Goal: Transaction & Acquisition: Subscribe to service/newsletter

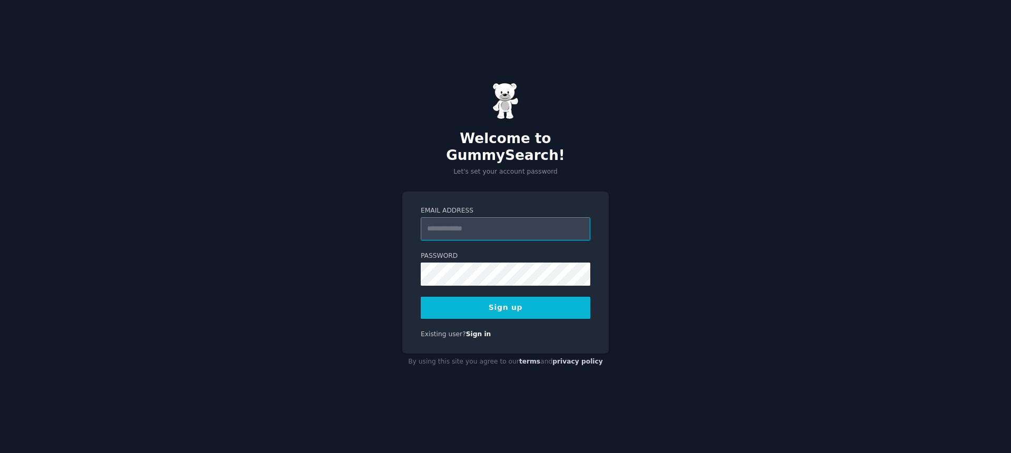
click at [487, 219] on input "Email Address" at bounding box center [506, 229] width 170 height 23
type input "**********"
click at [555, 304] on button "Sign up" at bounding box center [506, 308] width 170 height 22
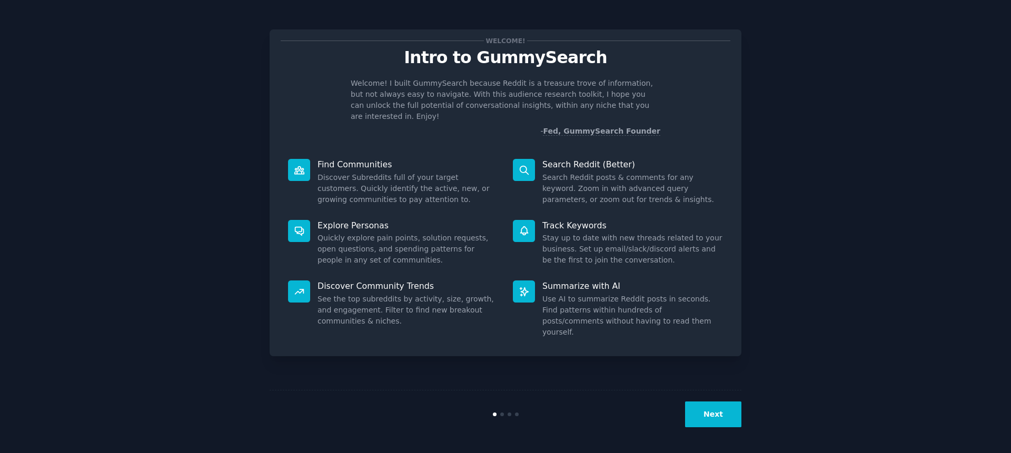
click at [701, 414] on button "Next" at bounding box center [713, 415] width 56 height 26
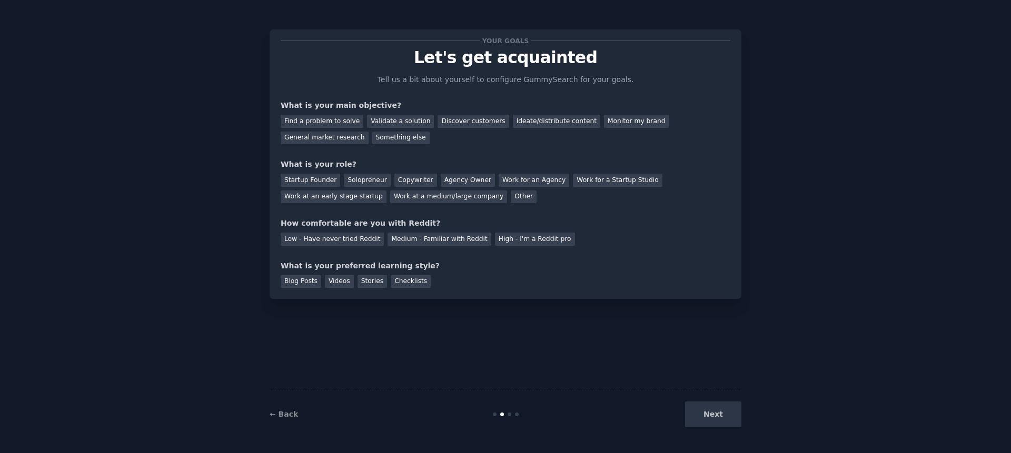
click at [702, 413] on div "Next" at bounding box center [662, 415] width 157 height 26
click at [728, 414] on div "Next" at bounding box center [662, 415] width 157 height 26
click at [329, 241] on div "Low - Have never tried Reddit" at bounding box center [332, 239] width 103 height 13
click at [314, 182] on div "Startup Founder" at bounding box center [311, 180] width 60 height 13
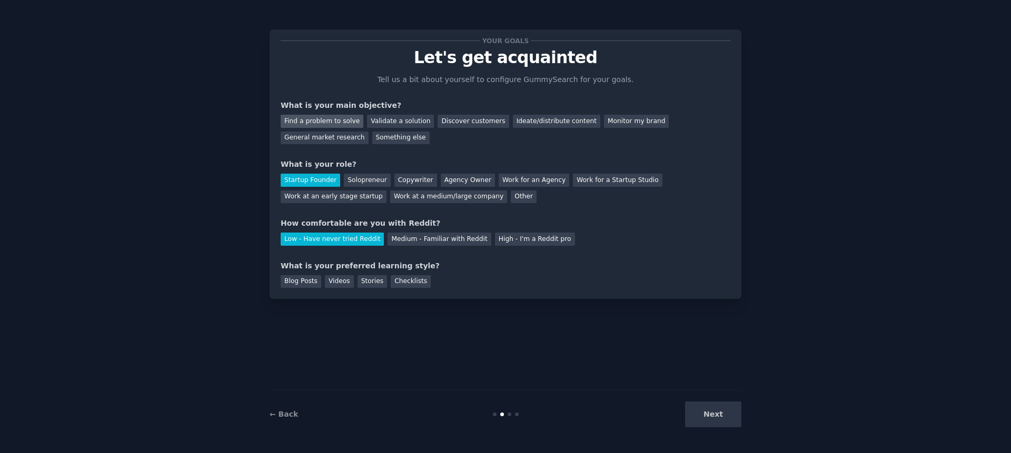
click at [315, 120] on div "Find a problem to solve" at bounding box center [322, 121] width 83 height 13
click at [397, 283] on div "Checklists" at bounding box center [411, 281] width 40 height 13
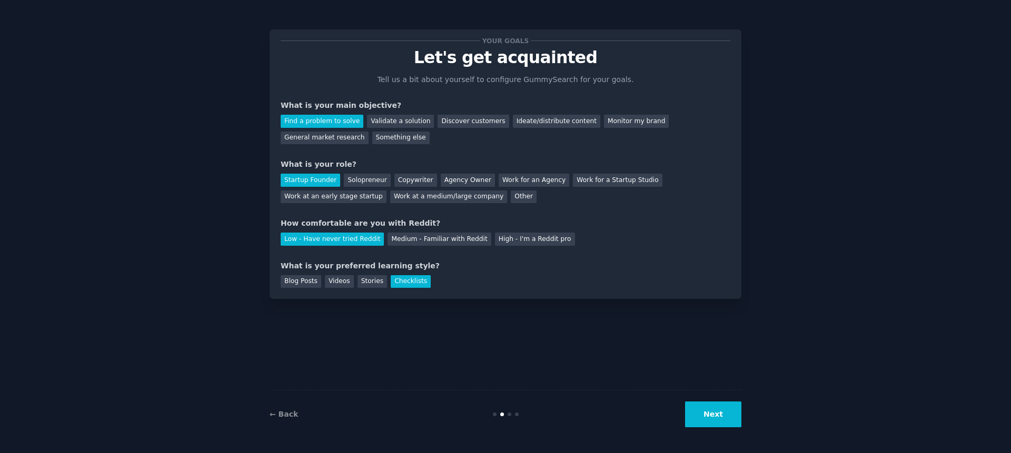
click at [709, 420] on button "Next" at bounding box center [713, 415] width 56 height 26
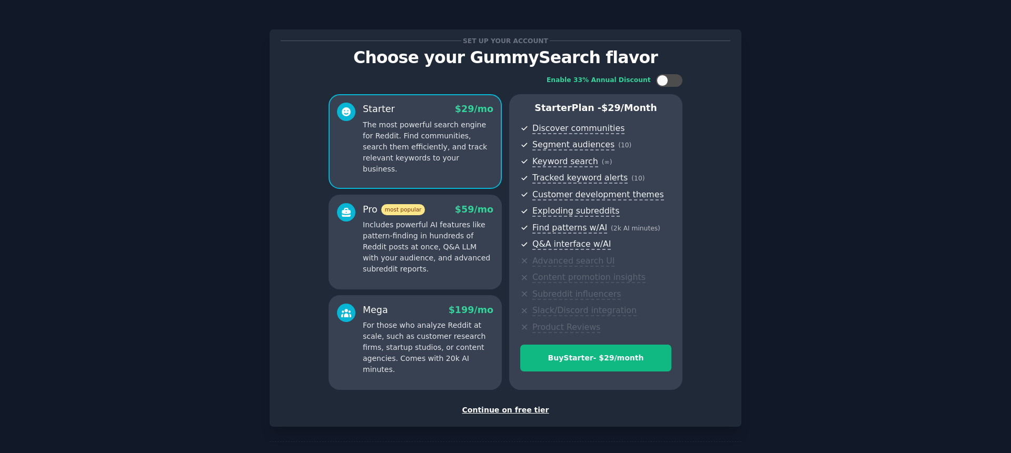
click at [520, 408] on div "Continue on free tier" at bounding box center [506, 410] width 450 height 11
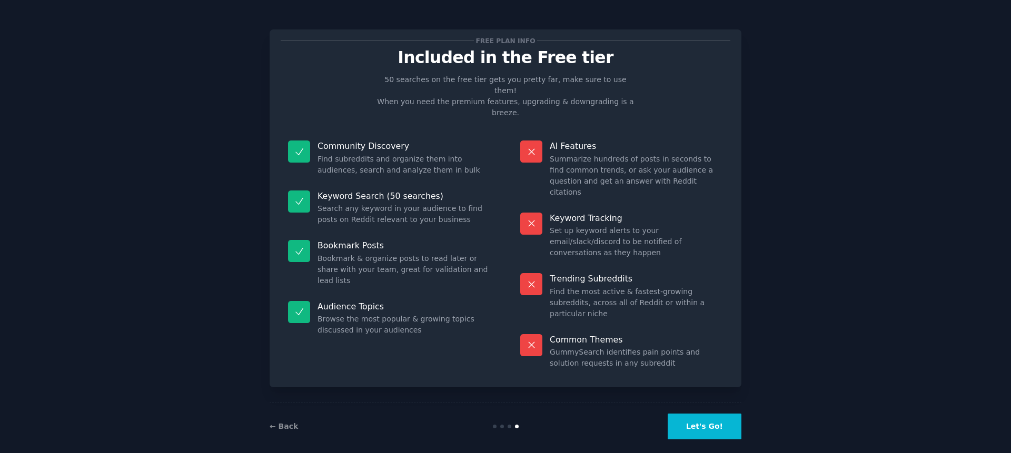
click at [708, 416] on button "Let's Go!" at bounding box center [705, 427] width 74 height 26
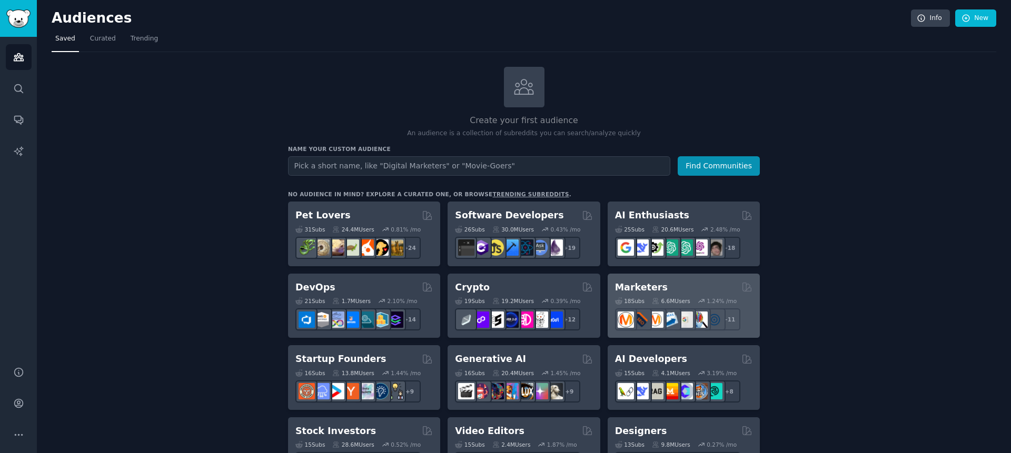
click at [674, 281] on div "Marketers" at bounding box center [683, 287] width 137 height 13
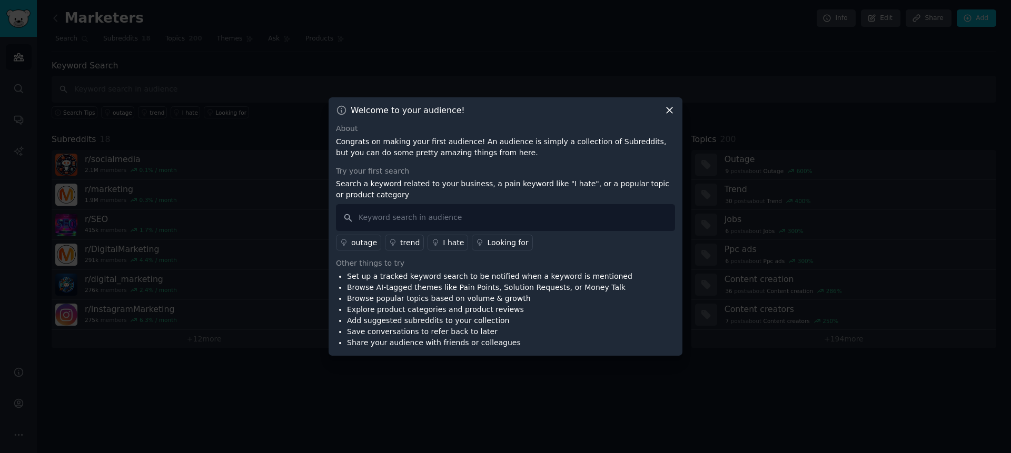
click at [674, 111] on icon at bounding box center [669, 110] width 11 height 11
